Goal: Entertainment & Leisure: Consume media (video, audio)

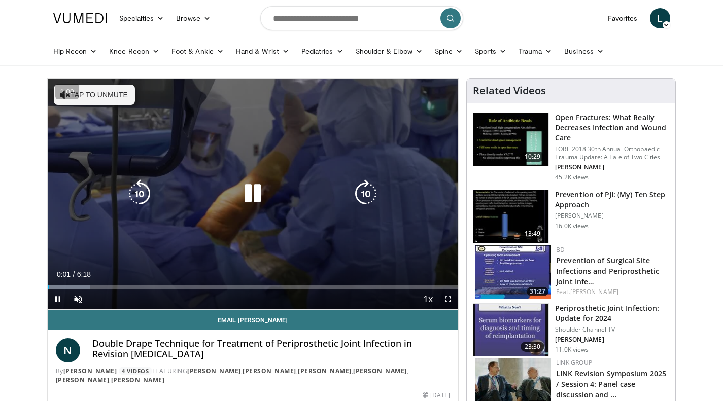
click at [374, 119] on div "10 seconds Tap to unmute" at bounding box center [253, 194] width 411 height 231
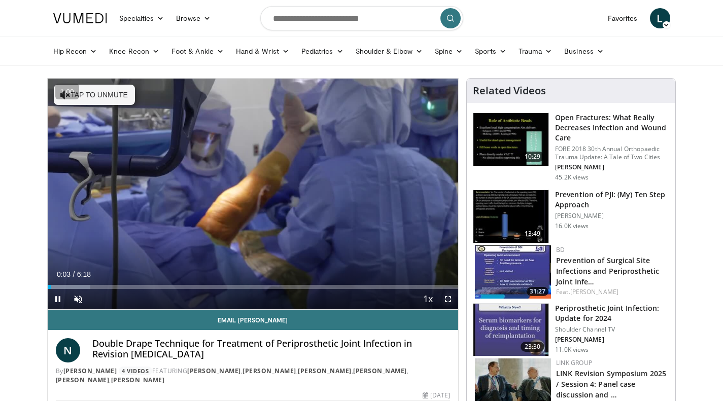
click at [451, 305] on span "Video Player" at bounding box center [448, 299] width 20 height 20
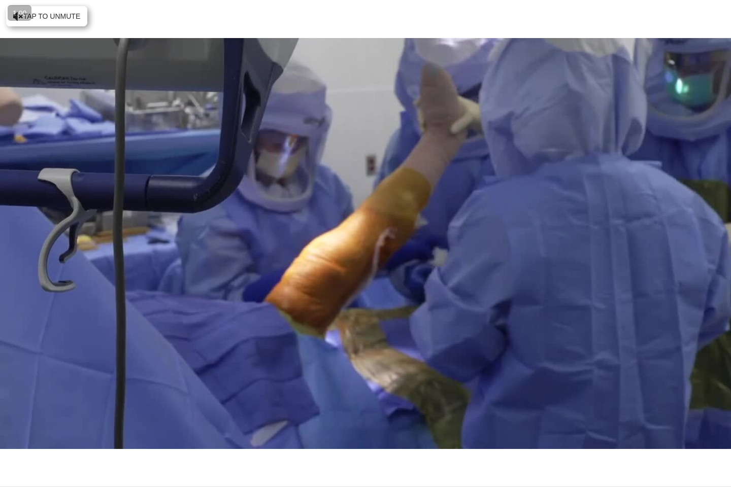
click at [62, 16] on div "10 seconds Tap to unmute" at bounding box center [365, 243] width 731 height 487
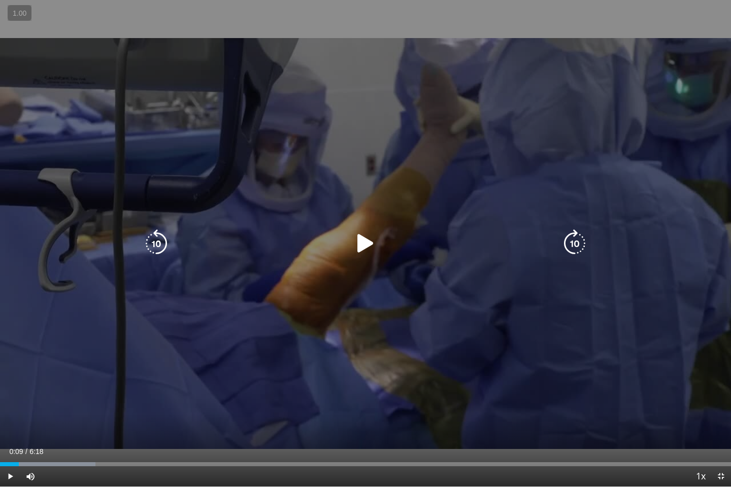
click at [476, 351] on div "10 seconds Tap to unmute" at bounding box center [365, 243] width 731 height 487
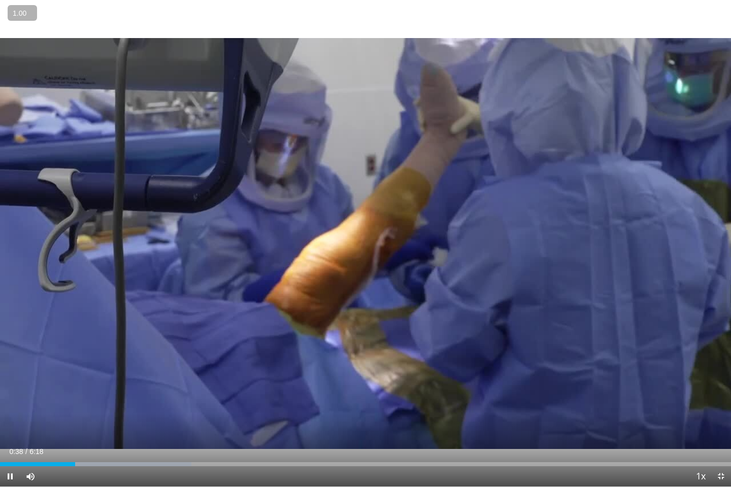
click at [0, 0] on button "+" at bounding box center [0, 0] width 0 height 0
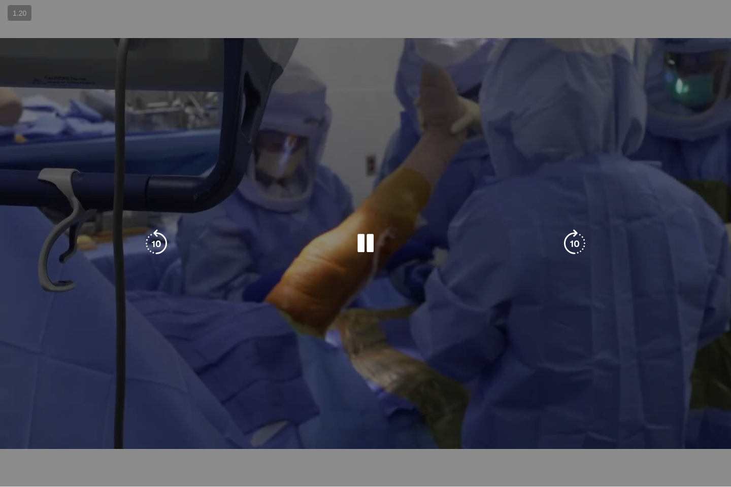
click at [384, 59] on div "10 seconds Tap to unmute" at bounding box center [365, 243] width 731 height 487
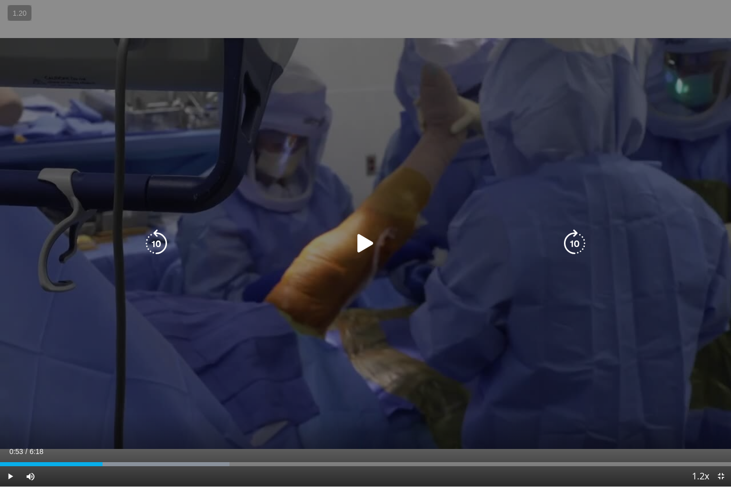
click at [387, 56] on div "10 seconds Tap to unmute" at bounding box center [365, 243] width 731 height 487
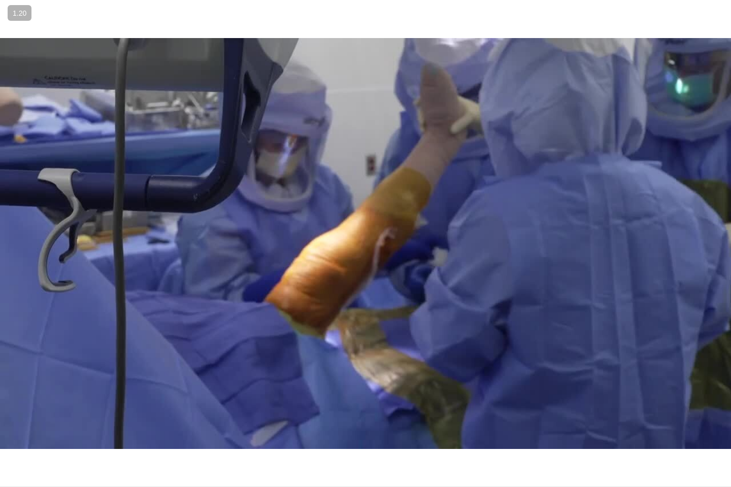
click at [387, 56] on div "10 seconds Tap to unmute" at bounding box center [365, 243] width 731 height 487
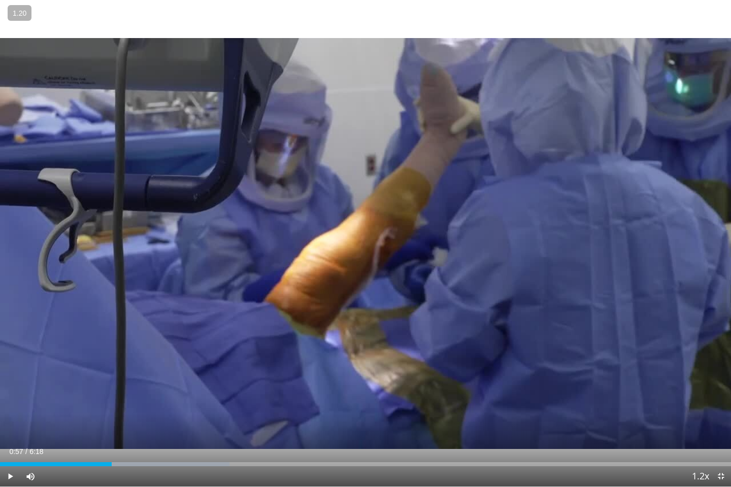
click at [387, 56] on div "10 seconds Tap to unmute" at bounding box center [365, 243] width 731 height 487
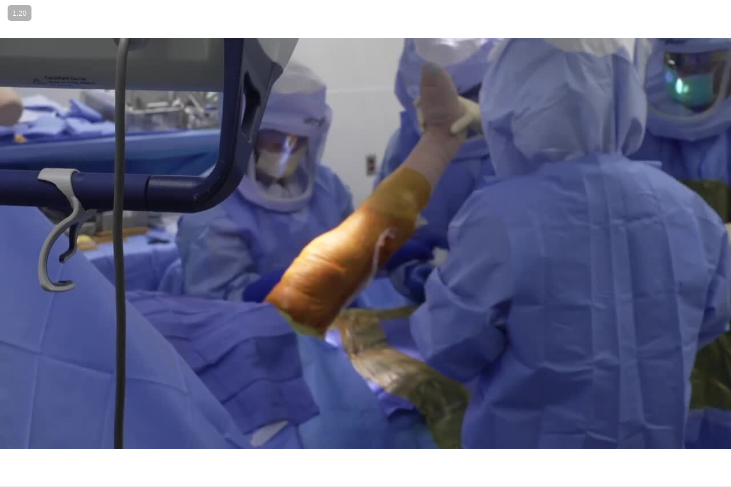
click at [468, 69] on div "10 seconds Tap to unmute" at bounding box center [365, 243] width 731 height 487
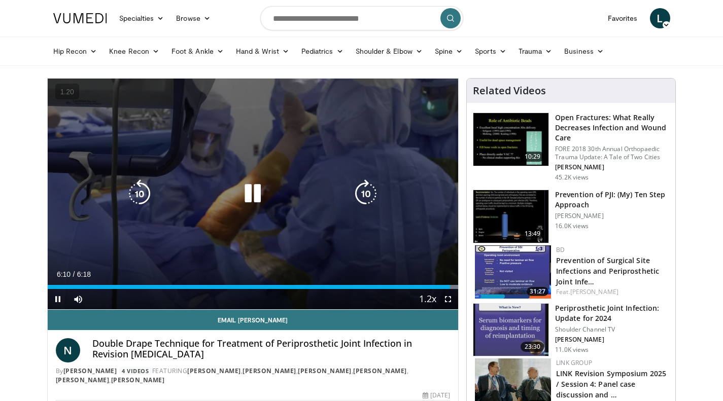
click at [367, 165] on div "10 seconds Tap to unmute" at bounding box center [253, 194] width 411 height 231
